Goal: Task Accomplishment & Management: Manage account settings

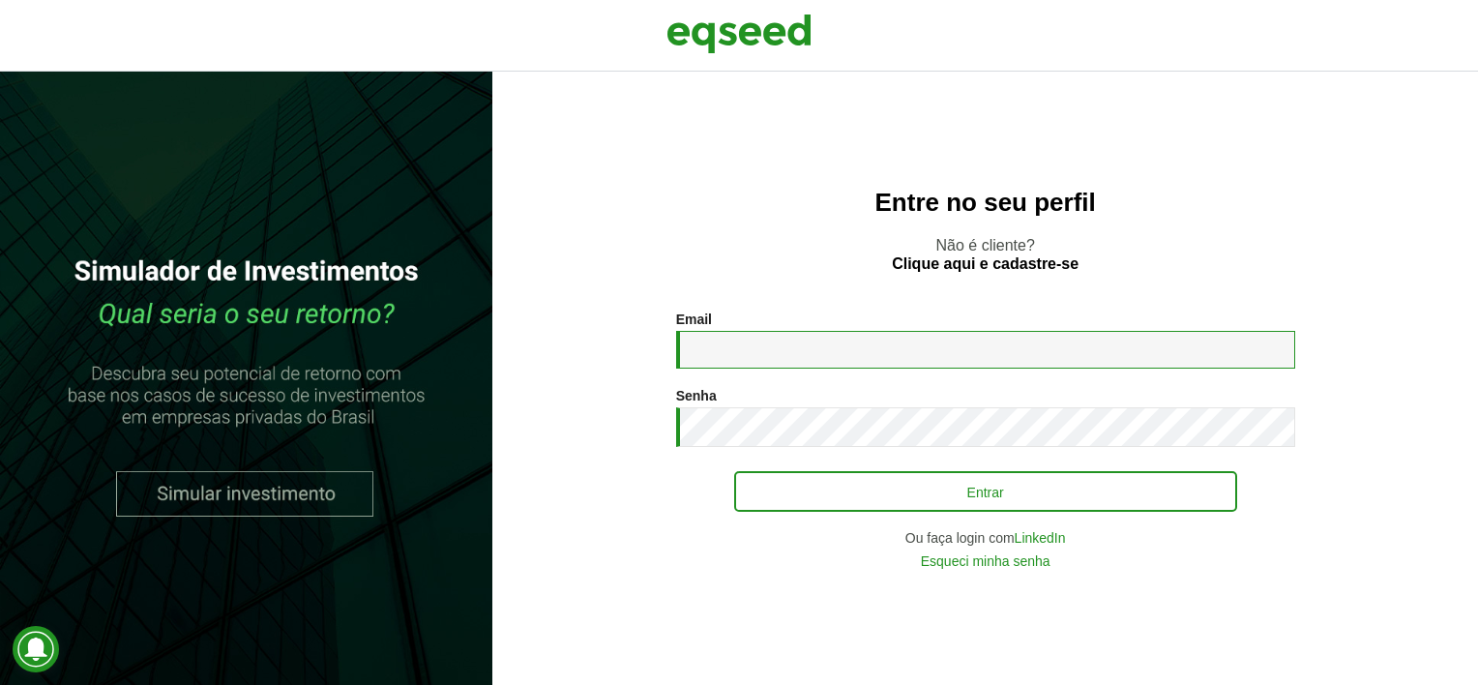
type input "**********"
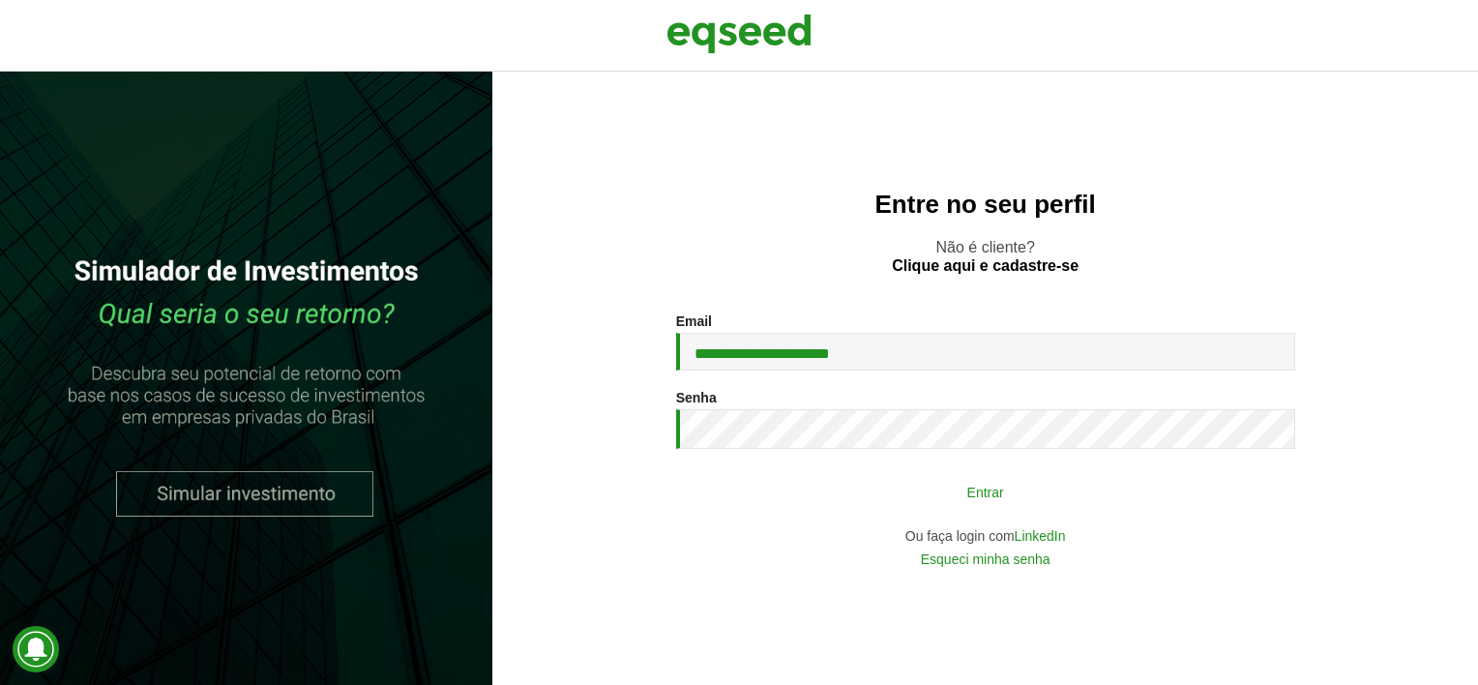
click at [1003, 501] on button "Entrar" at bounding box center [985, 491] width 503 height 37
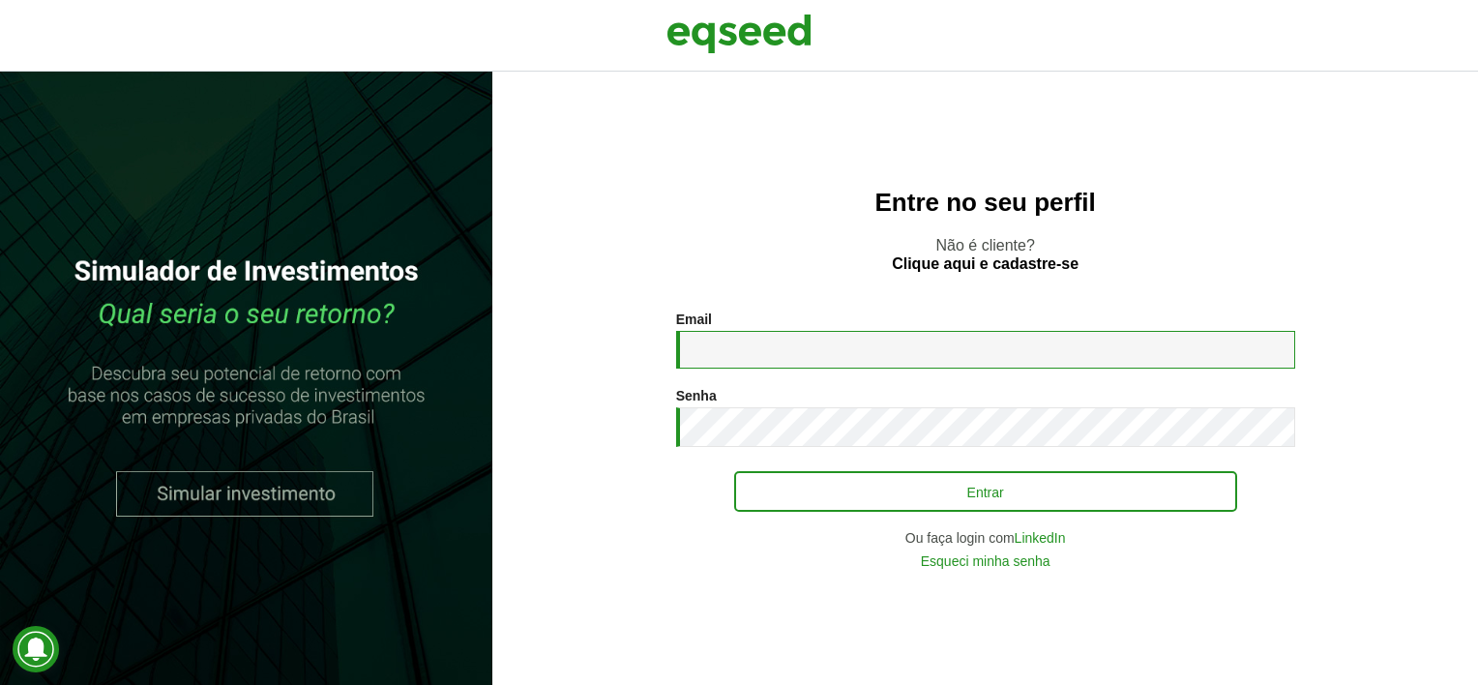
type input "**********"
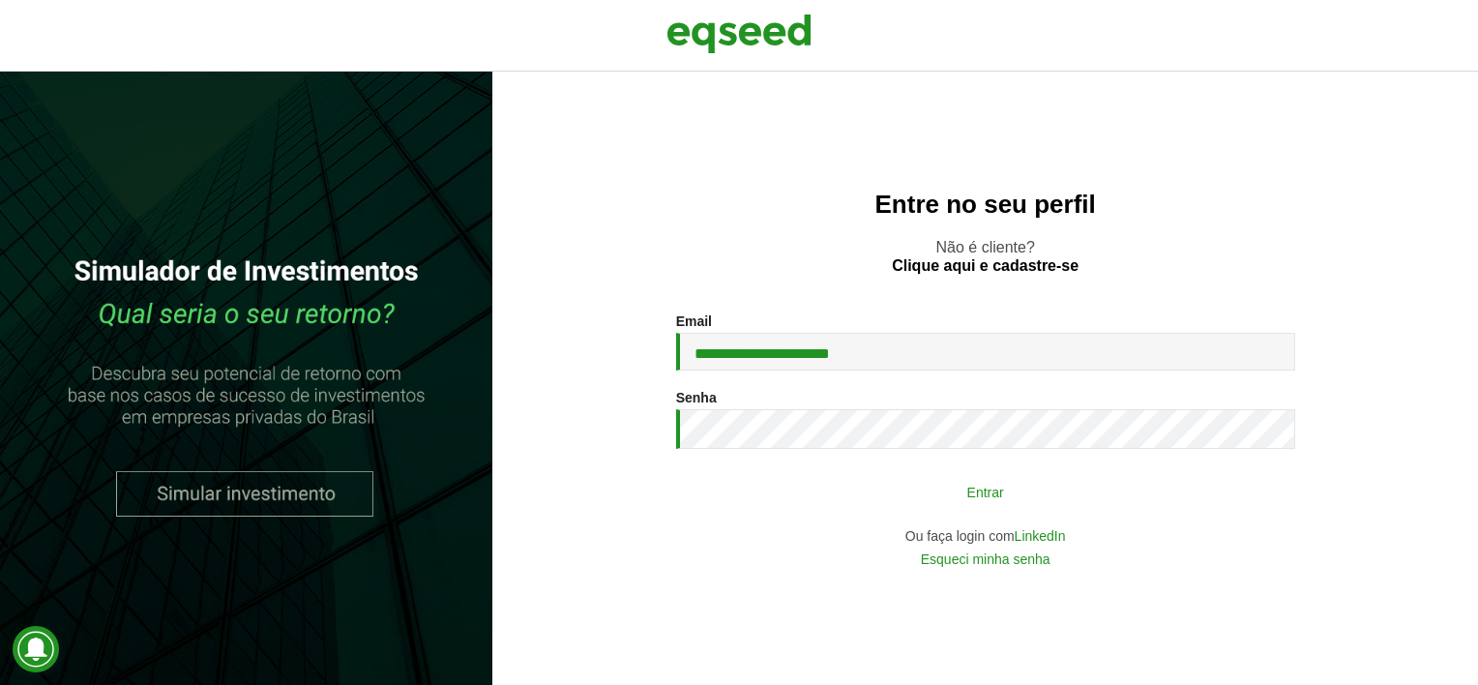
click at [1013, 499] on button "Entrar" at bounding box center [985, 491] width 503 height 37
